Goal: Information Seeking & Learning: Learn about a topic

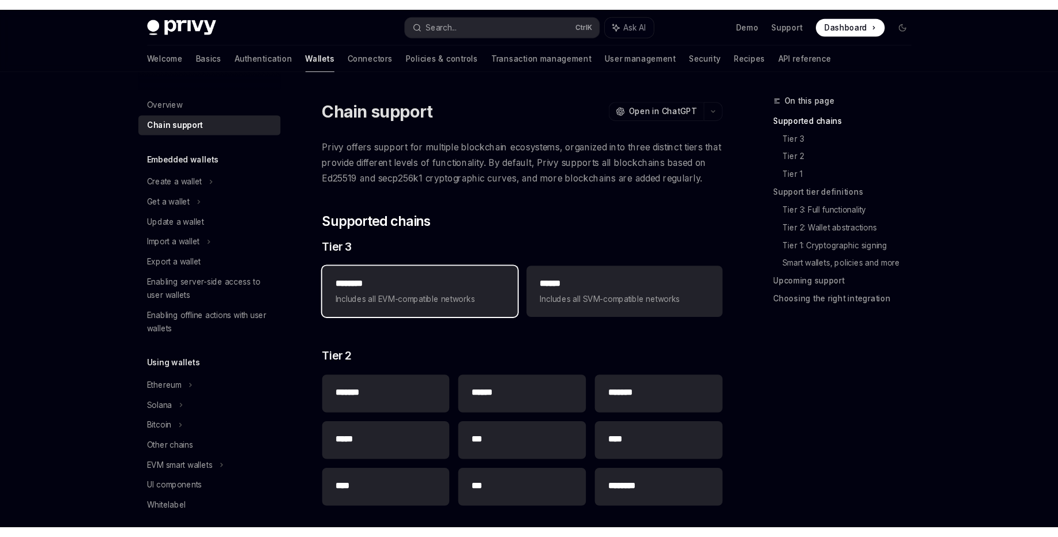
scroll to position [3, 0]
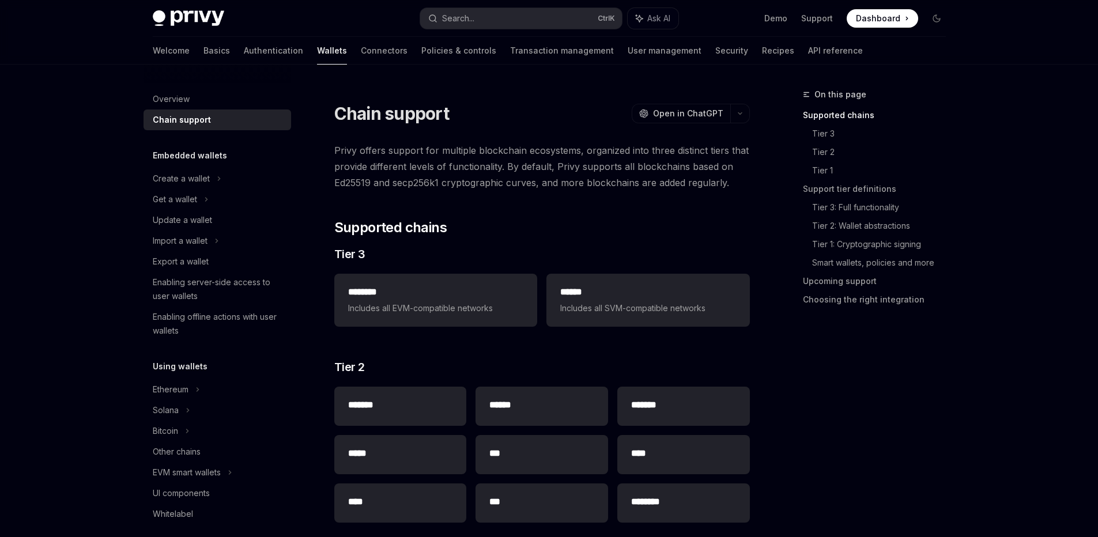
type textarea "*"
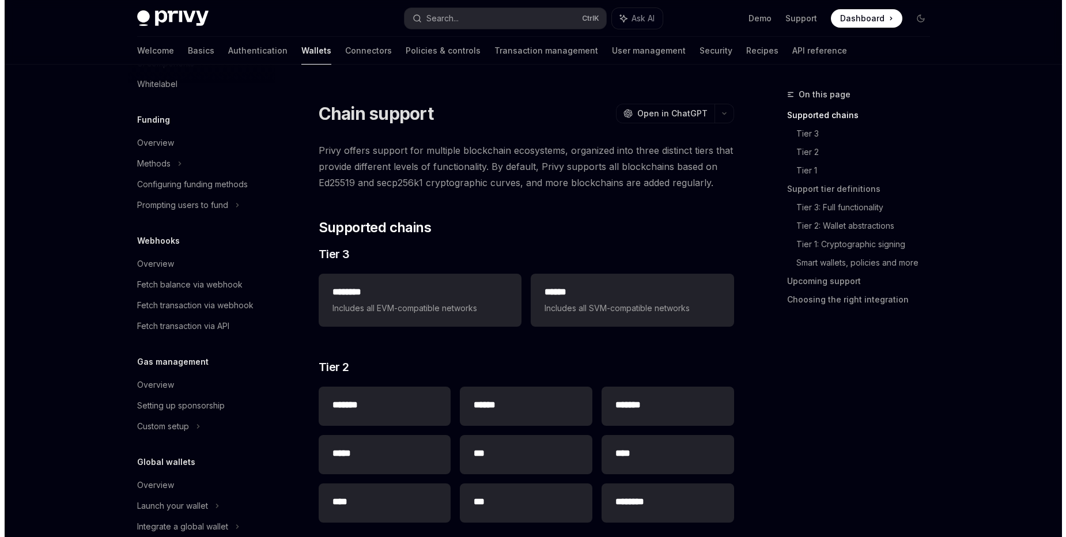
scroll to position [453, 0]
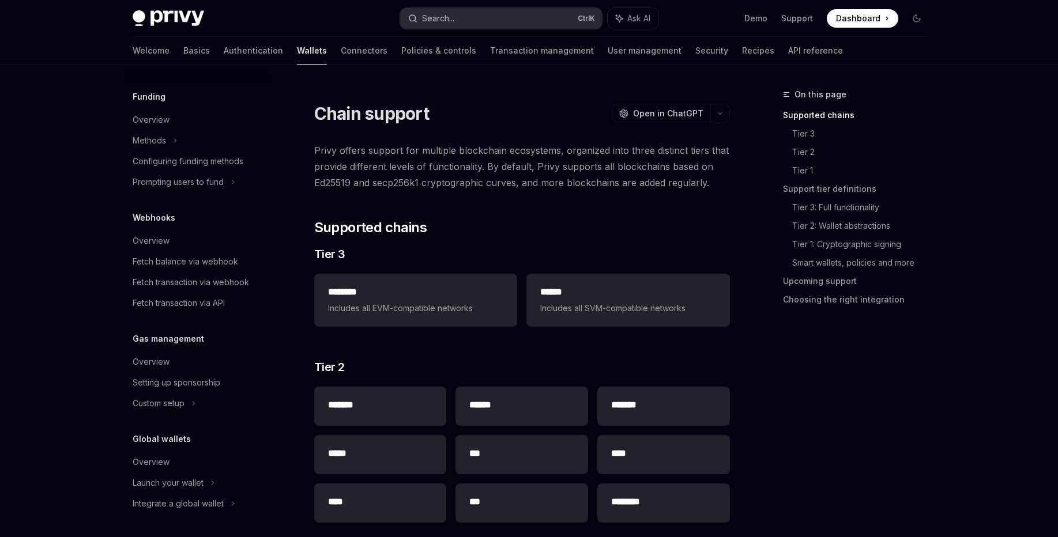
click at [511, 16] on button "Search... Ctrl K" at bounding box center [501, 18] width 202 height 21
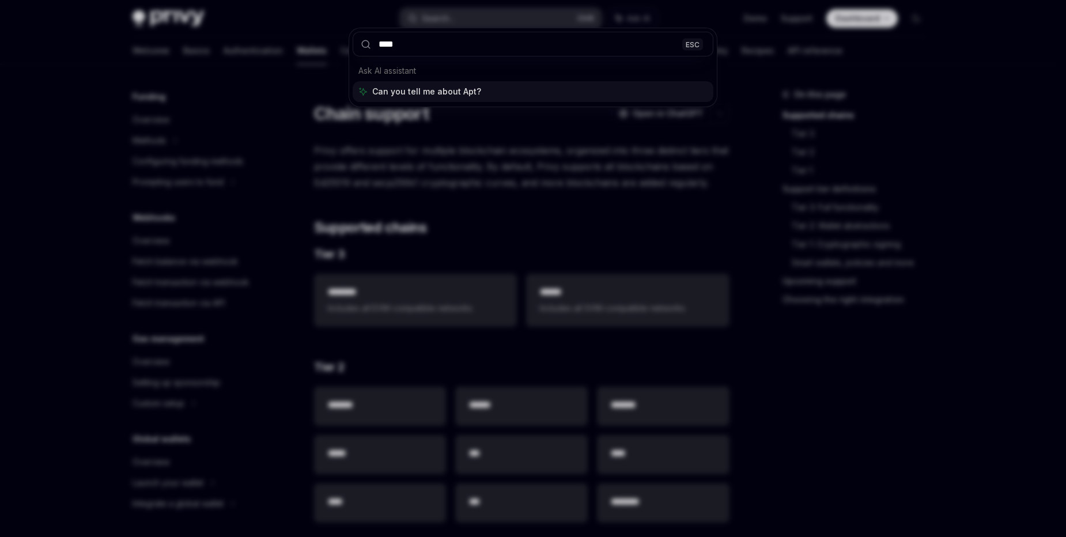
type input "*****"
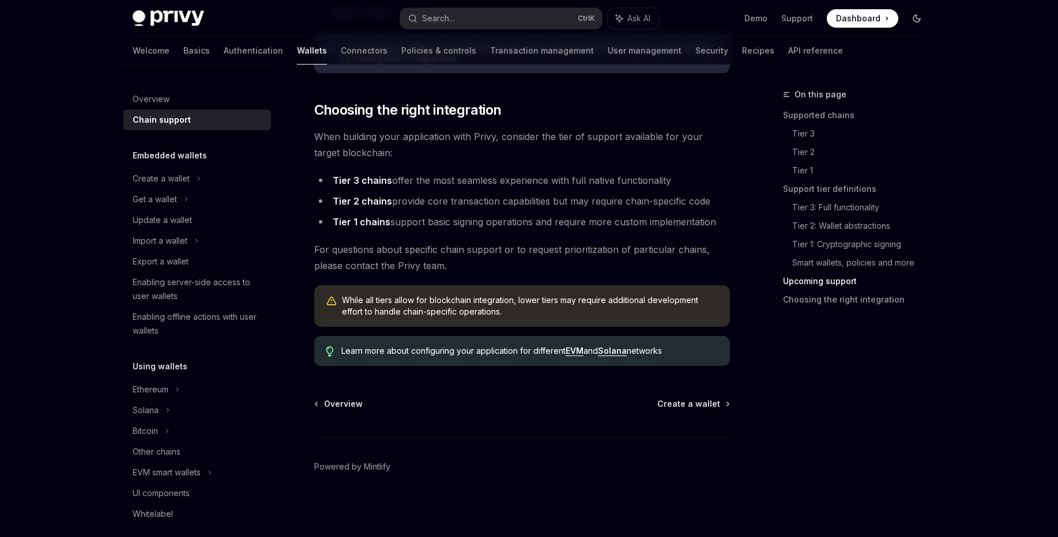
click at [915, 19] on icon "Toggle dark mode" at bounding box center [916, 18] width 9 height 9
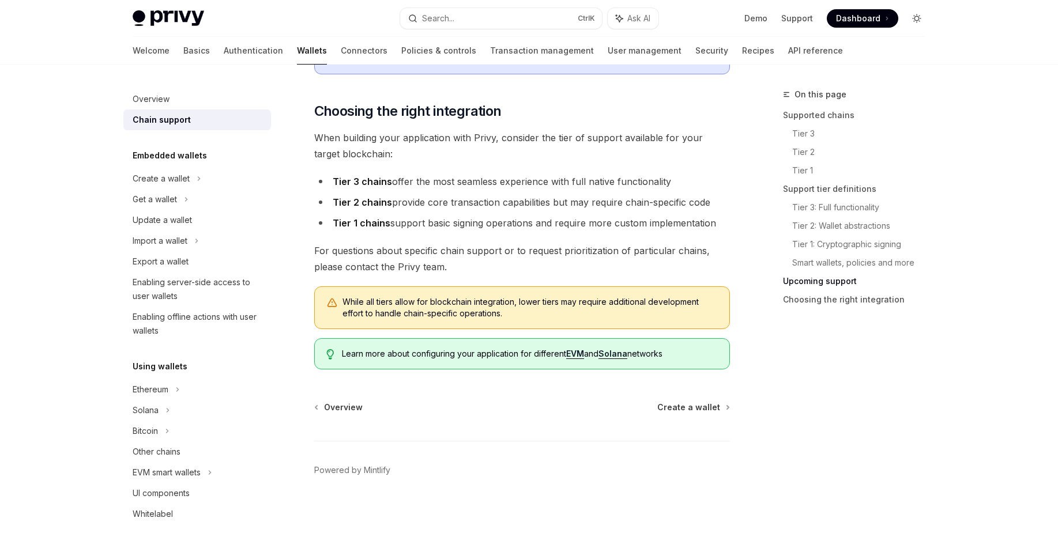
click at [915, 19] on icon "Toggle dark mode" at bounding box center [916, 18] width 9 height 9
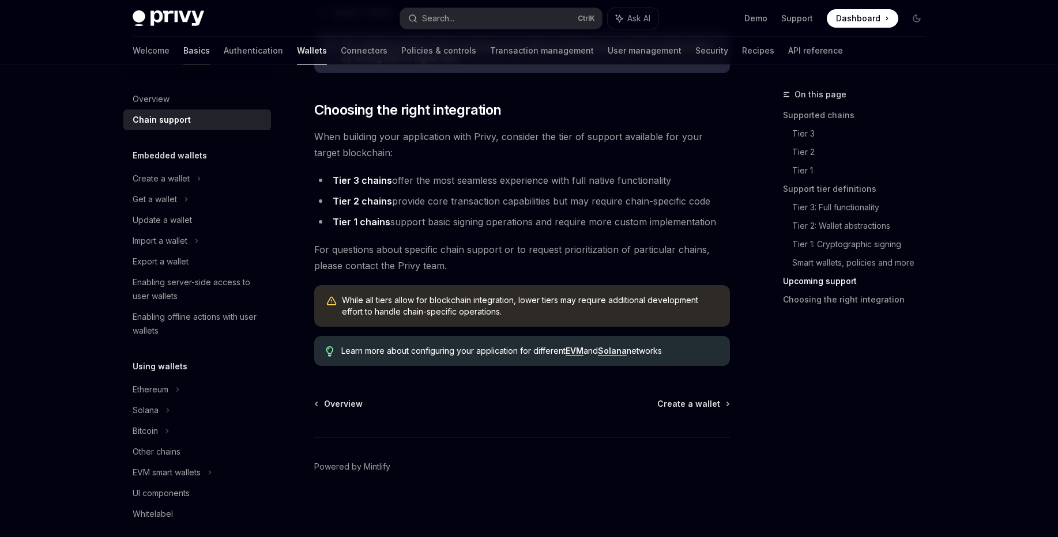
click at [183, 44] on link "Basics" at bounding box center [196, 51] width 27 height 28
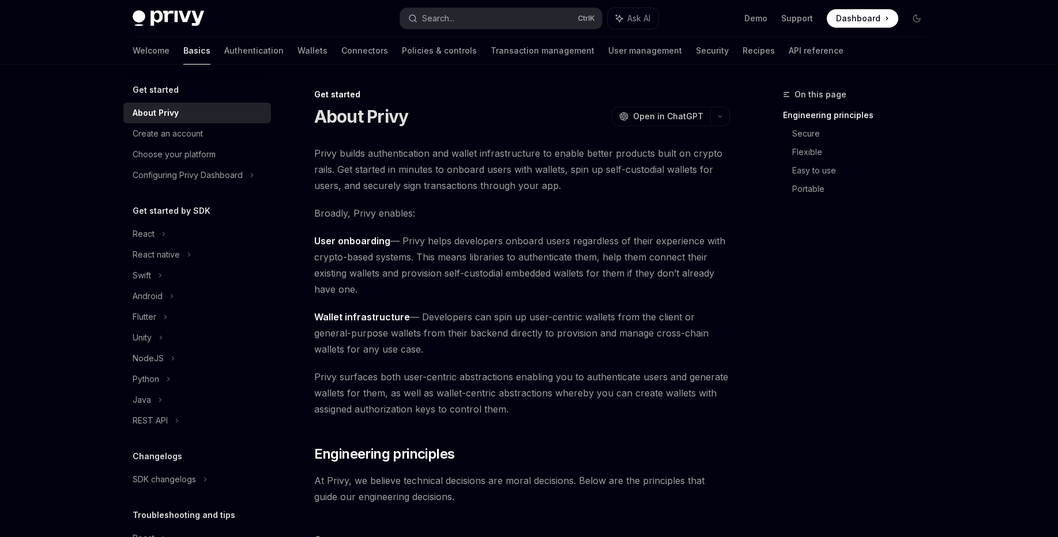
click at [187, 13] on img at bounding box center [168, 18] width 71 height 16
type textarea "*"
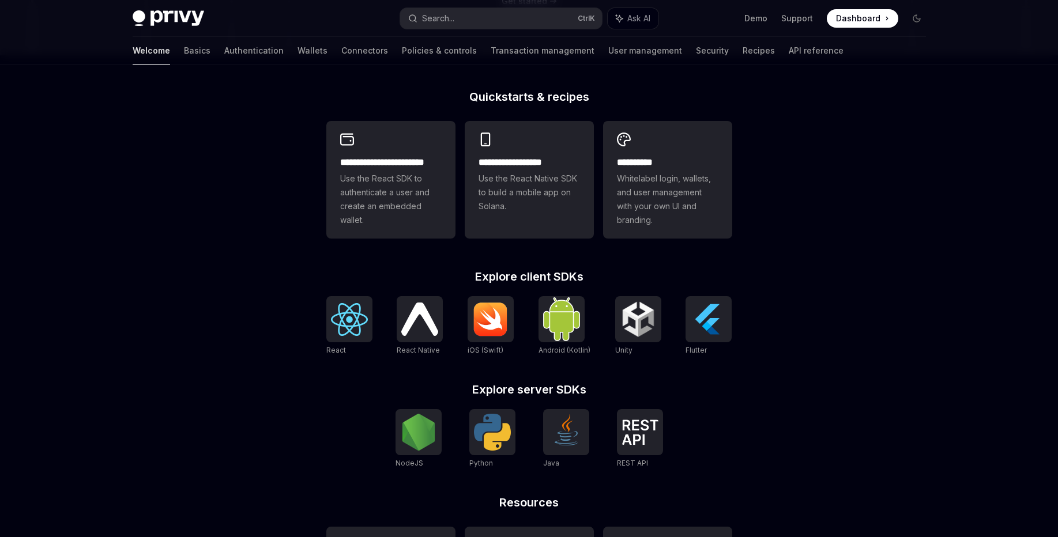
scroll to position [379, 0]
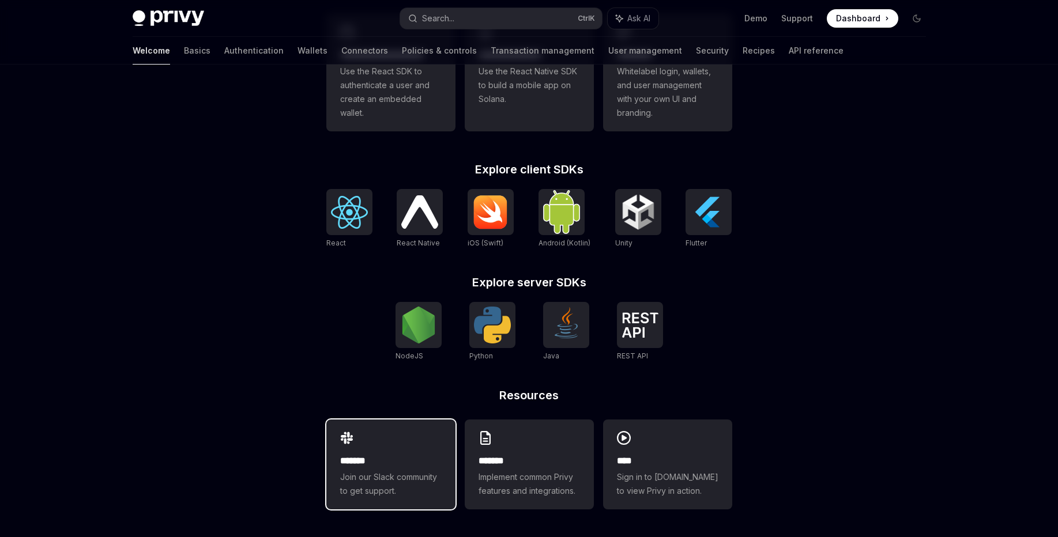
click at [375, 458] on h2 "*******" at bounding box center [390, 461] width 101 height 14
